Goal: Task Accomplishment & Management: Manage account settings

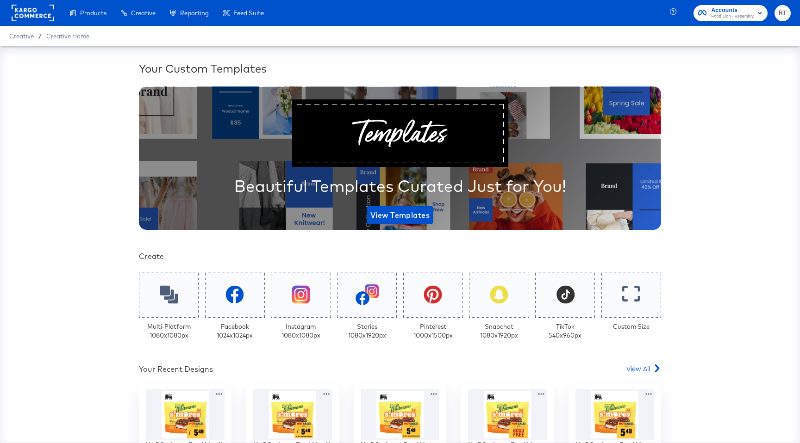
click at [19, 10] on rect at bounding box center [33, 13] width 43 height 17
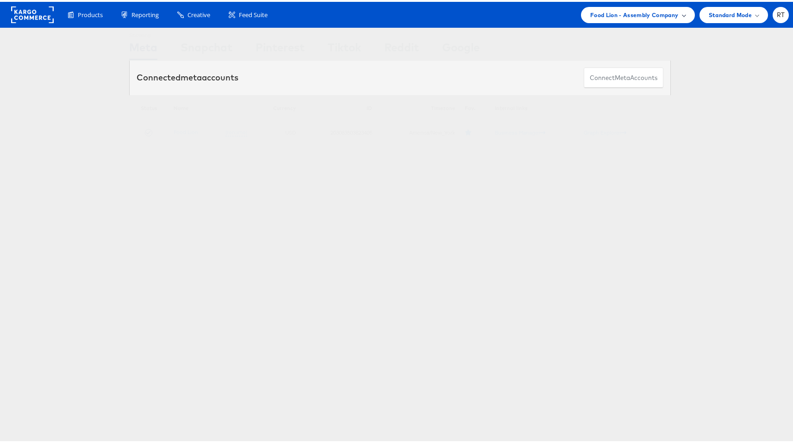
click at [642, 9] on span "Food Lion - Assembly Company" at bounding box center [634, 13] width 88 height 10
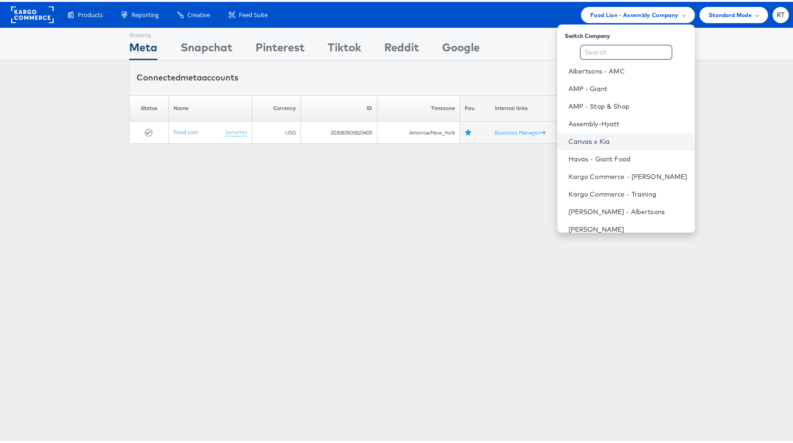
click at [618, 140] on link "Canvas x Kia" at bounding box center [627, 139] width 119 height 9
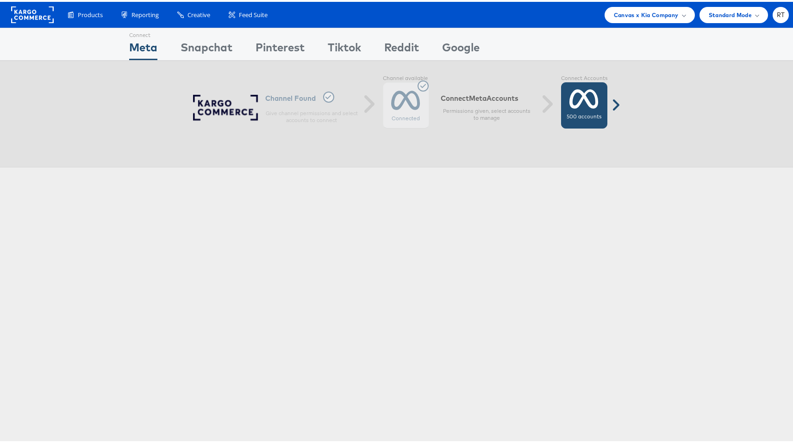
click at [571, 99] on icon at bounding box center [583, 97] width 29 height 23
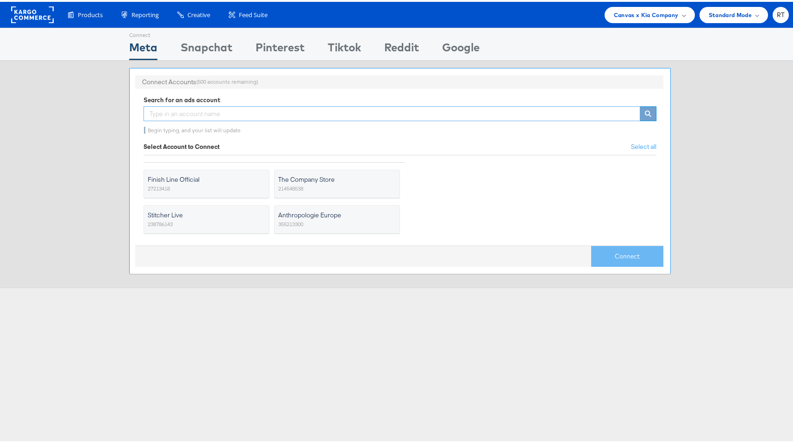
click at [364, 117] on input "text" at bounding box center [391, 112] width 496 height 15
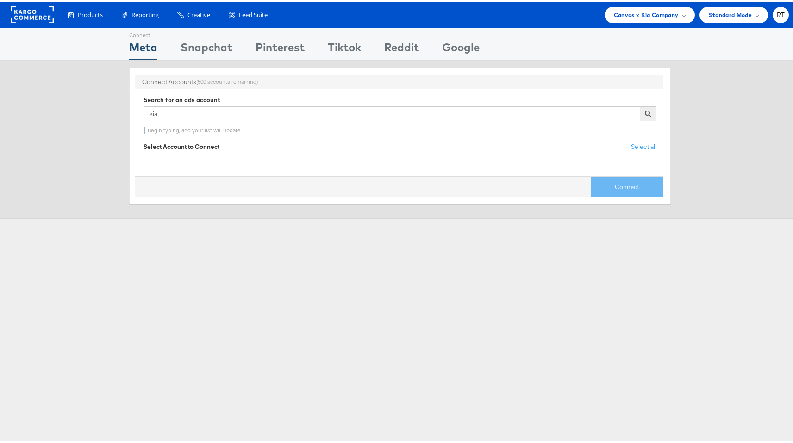
click at [83, 129] on div "Connect Accounts (500 accounts remaining) Search for an ads account kia Begin t…" at bounding box center [400, 138] width 800 height 158
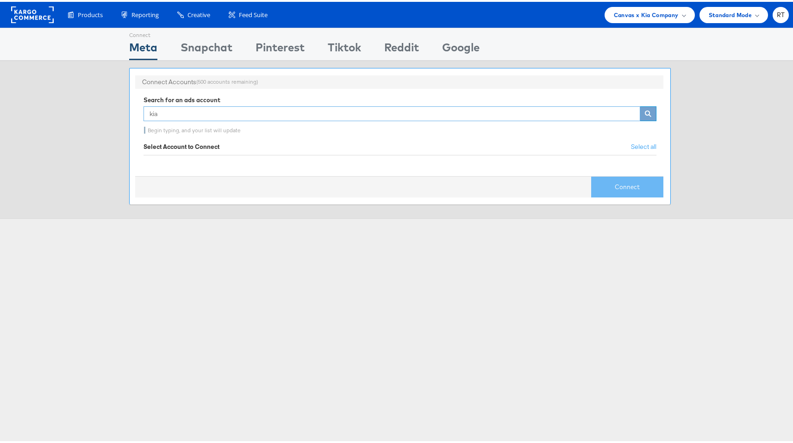
click at [186, 112] on input "kia" at bounding box center [391, 112] width 496 height 15
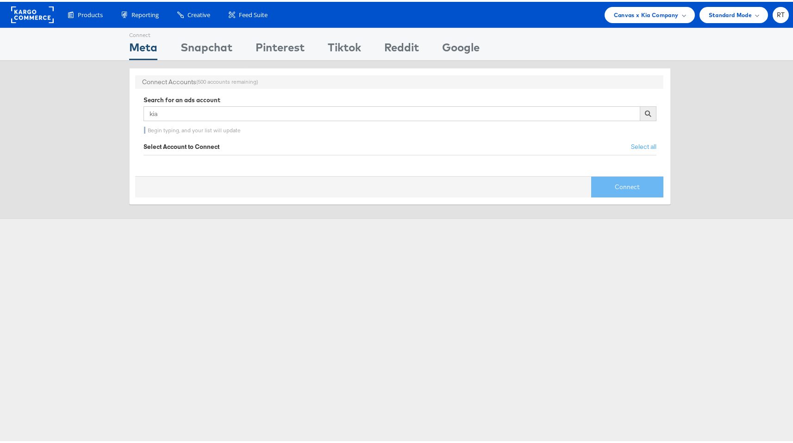
click at [66, 112] on div "Connect Accounts (500 accounts remaining) Search for an ads account kia Begin t…" at bounding box center [400, 138] width 800 height 158
drag, startPoint x: 98, startPoint y: 104, endPoint x: 0, endPoint y: 94, distance: 98.6
click at [0, 94] on div "Connect Accounts (500 accounts remaining) Search for an ads account kia Begin t…" at bounding box center [400, 138] width 800 height 158
type input "tier 1"
drag, startPoint x: 214, startPoint y: 112, endPoint x: 1, endPoint y: 104, distance: 213.0
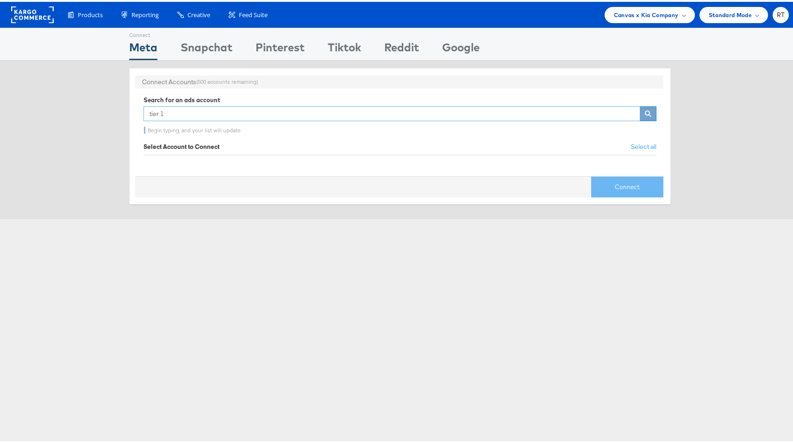
click at [1, 104] on div "Connect Accounts (500 accounts remaining) Search for an ads account tier 1 Begi…" at bounding box center [400, 138] width 800 height 158
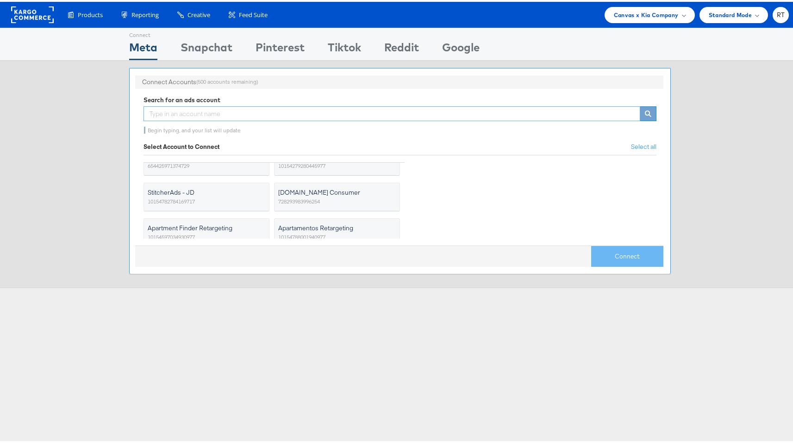
scroll to position [828, 0]
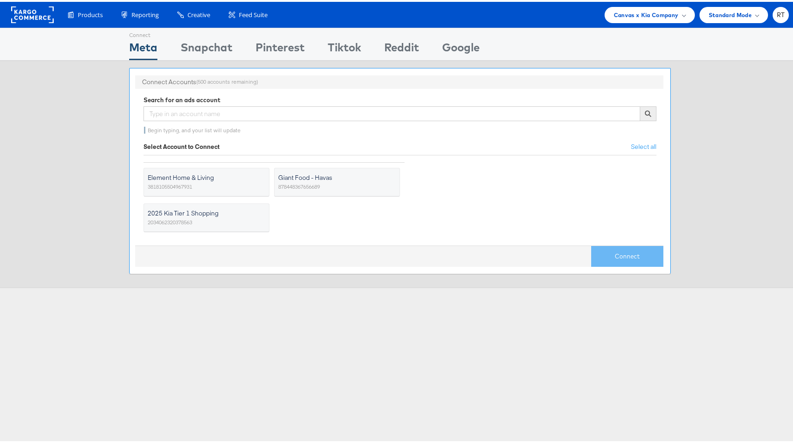
click at [212, 217] on label "2025 Kia Tier 1 Shopping 2034062320378563" at bounding box center [206, 216] width 126 height 29
click at [0, 0] on input "2025 Kia Tier 1 Shopping 2034062320378563" at bounding box center [0, 0] width 0 height 0
click at [620, 253] on button "Connect" at bounding box center [627, 254] width 72 height 21
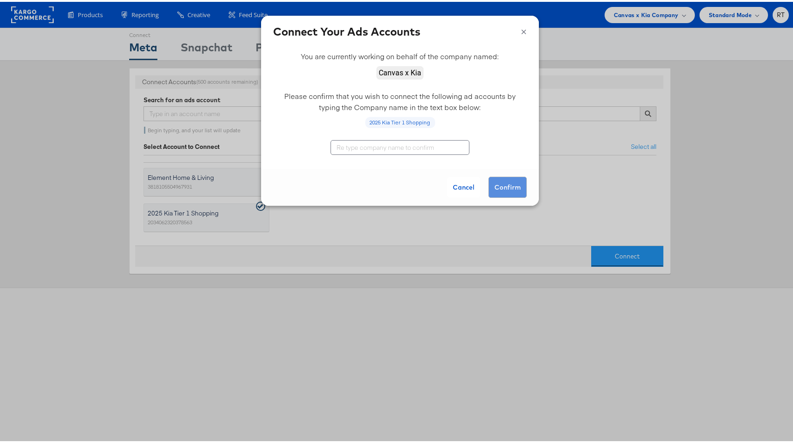
click at [398, 148] on input "text" at bounding box center [399, 145] width 139 height 15
type input "Canvas x Kia"
click at [494, 182] on button "Confirm" at bounding box center [507, 185] width 38 height 21
